Goal: Information Seeking & Learning: Learn about a topic

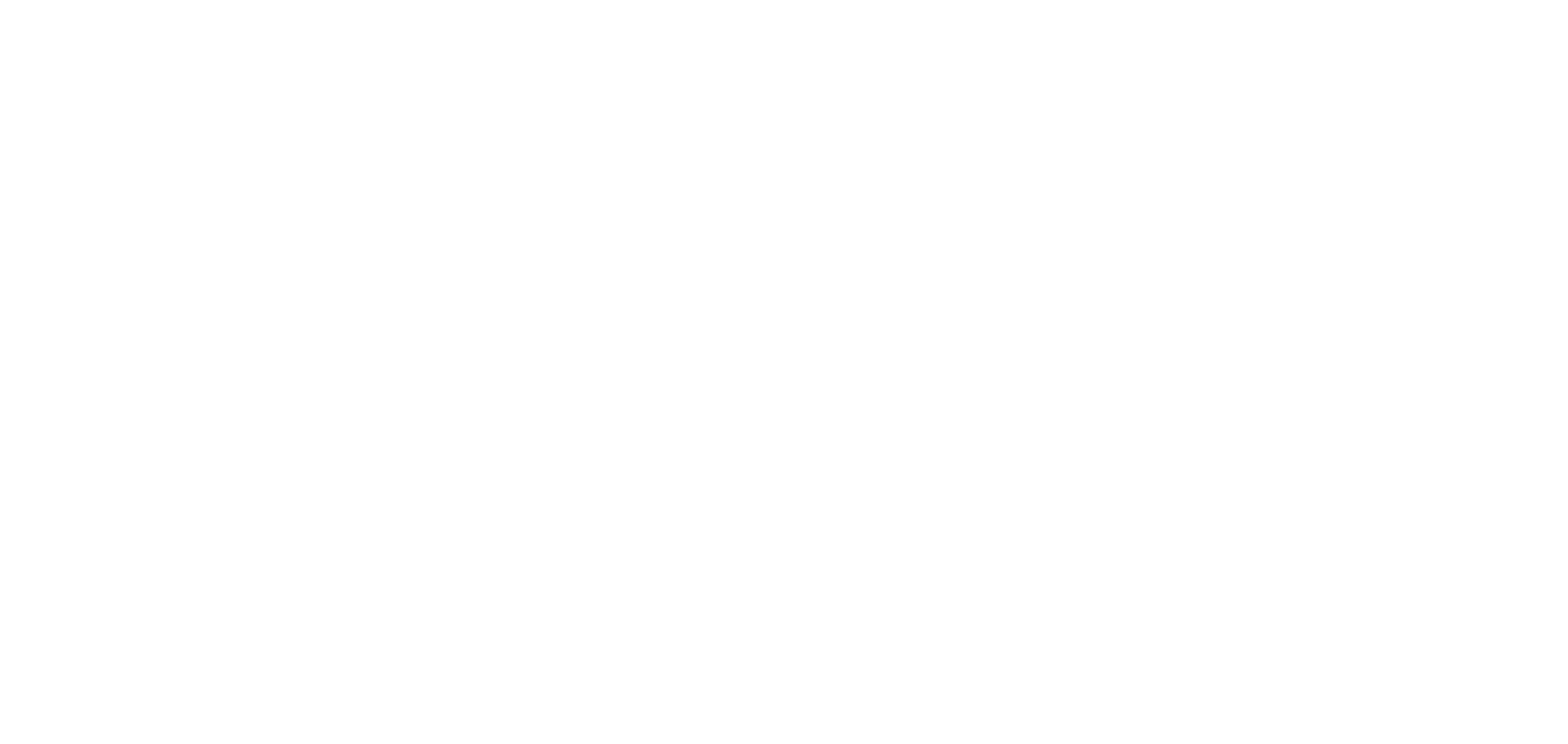
click at [510, 96] on div at bounding box center [784, 372] width 1568 height 744
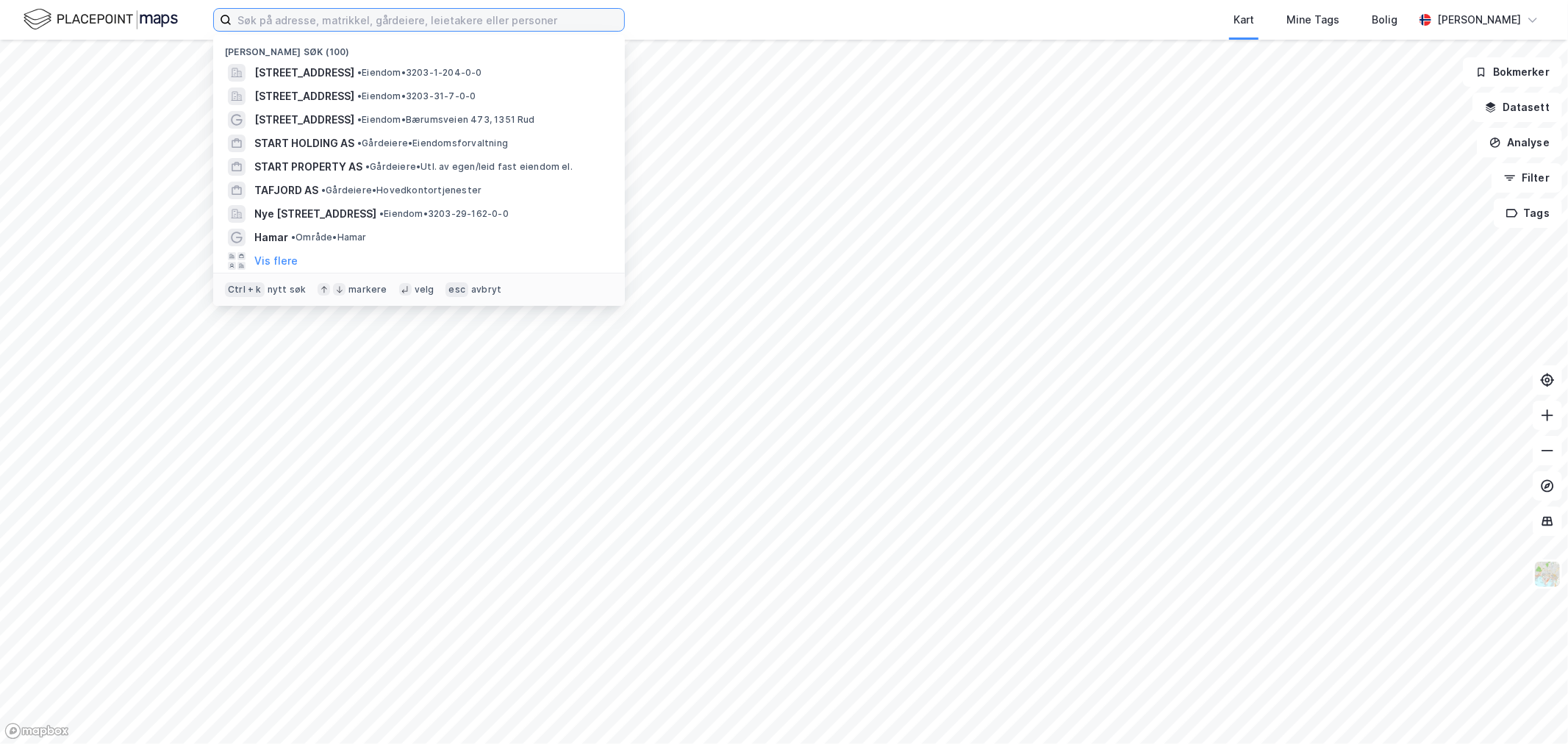
click at [481, 19] on input at bounding box center [427, 19] width 392 height 22
click at [487, 20] on input at bounding box center [427, 19] width 392 height 22
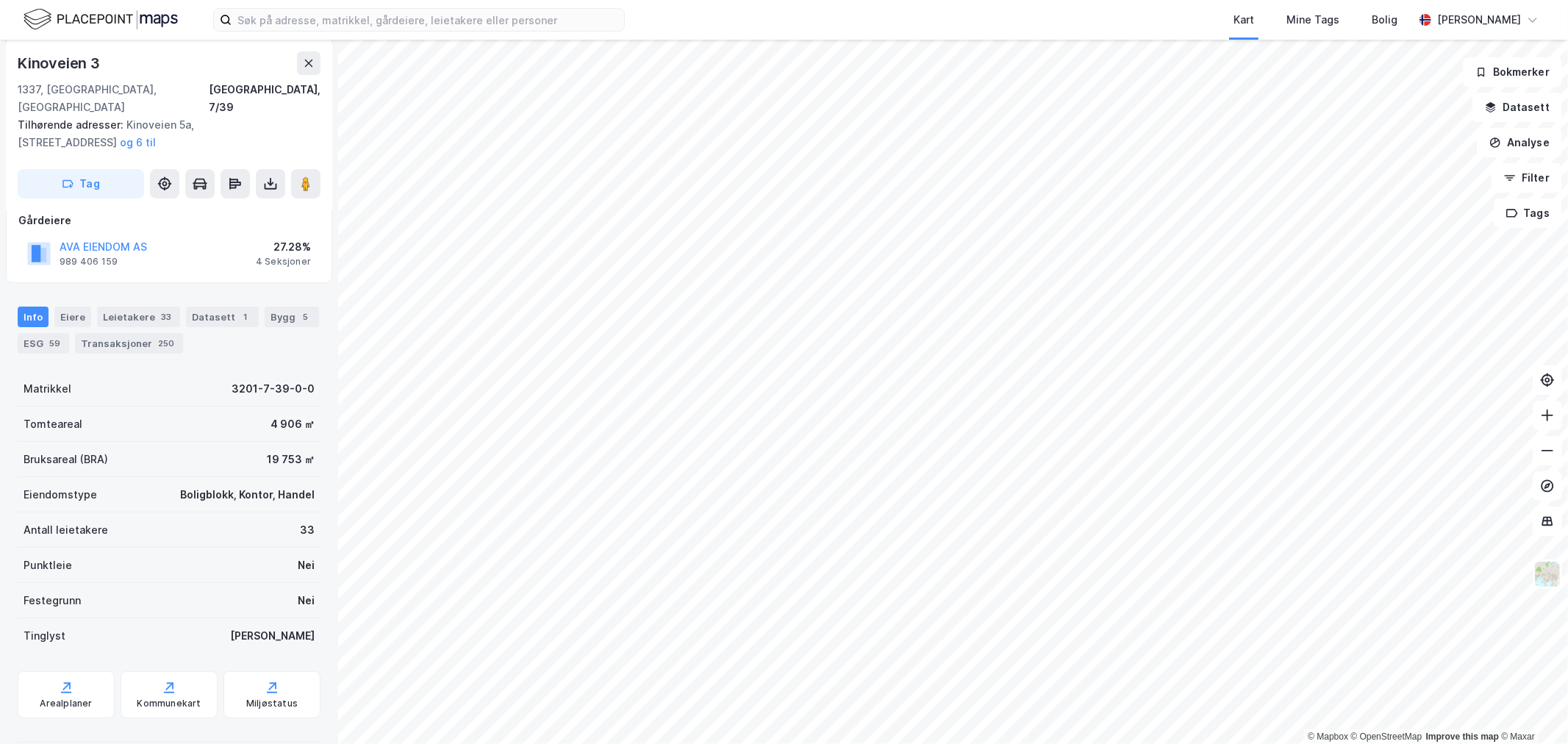
scroll to position [64, 0]
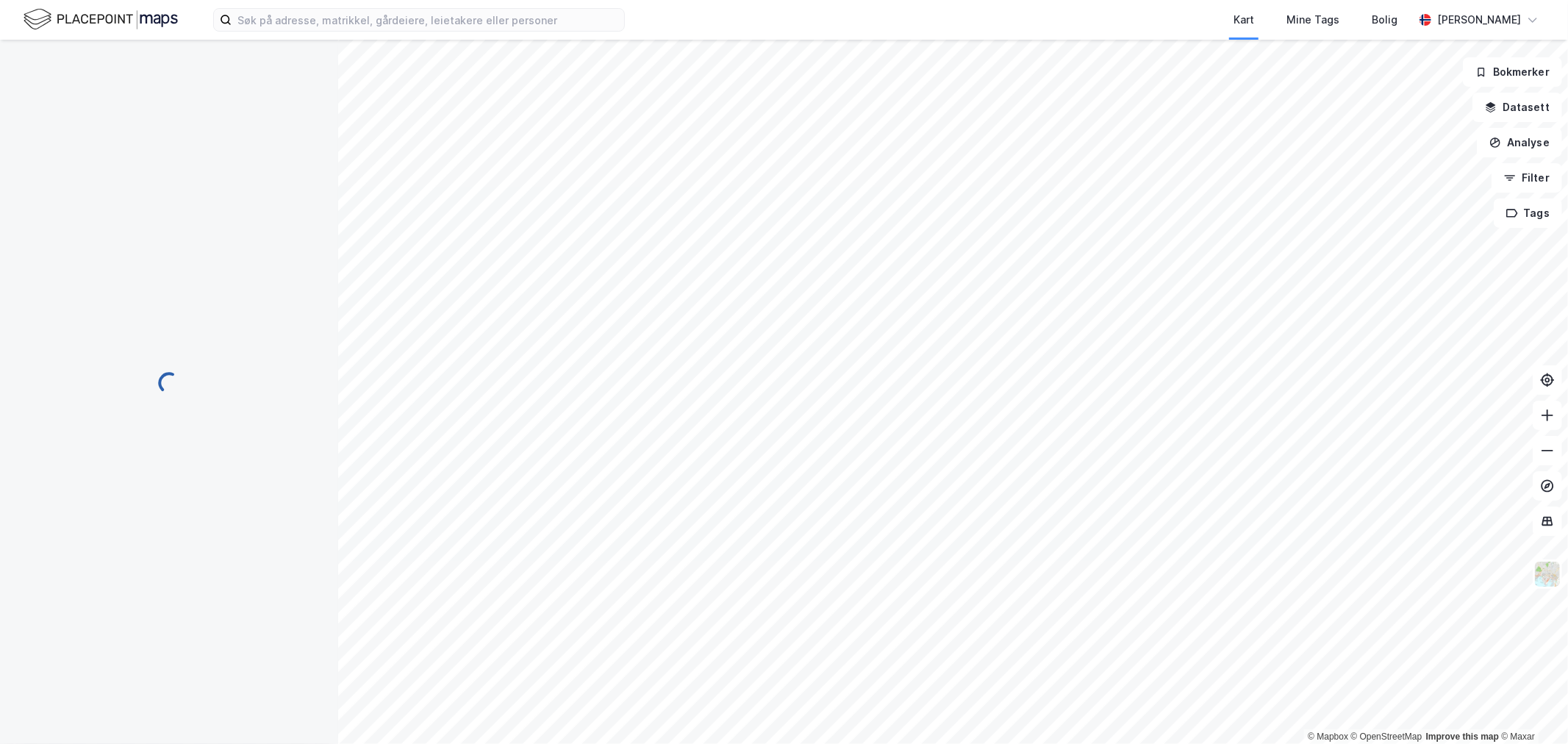
scroll to position [56, 0]
